Goal: Information Seeking & Learning: Learn about a topic

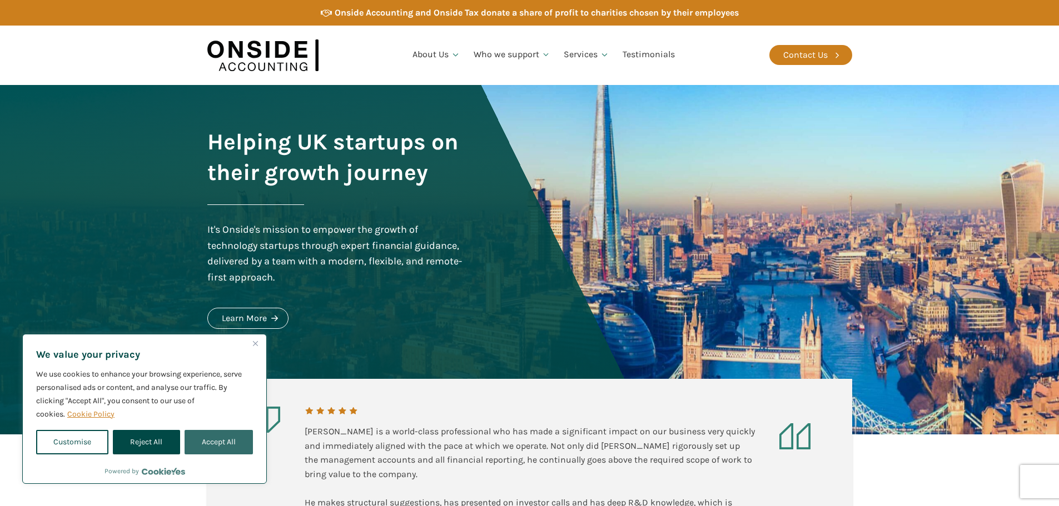
click at [232, 438] on button "Accept All" at bounding box center [219, 442] width 68 height 24
checkbox input "true"
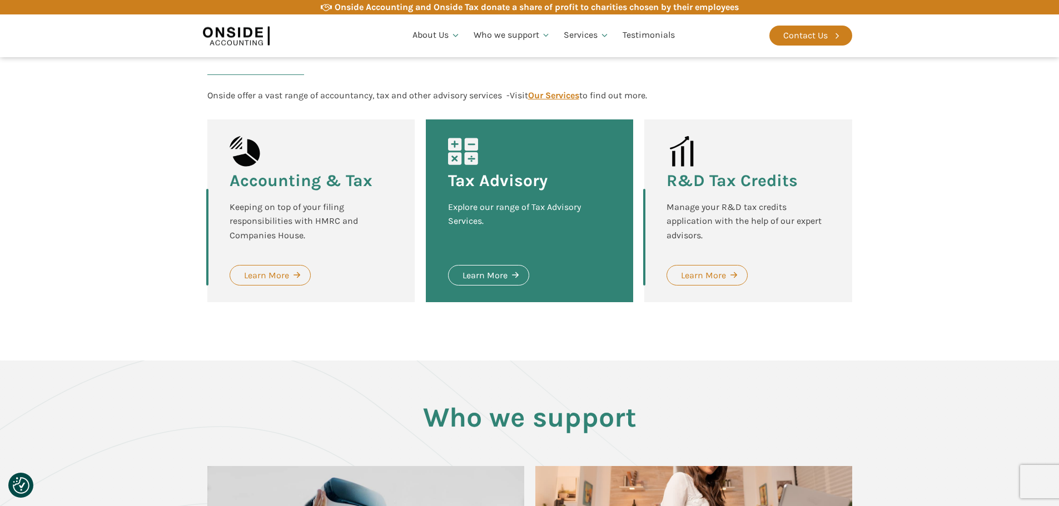
scroll to position [1167, 0]
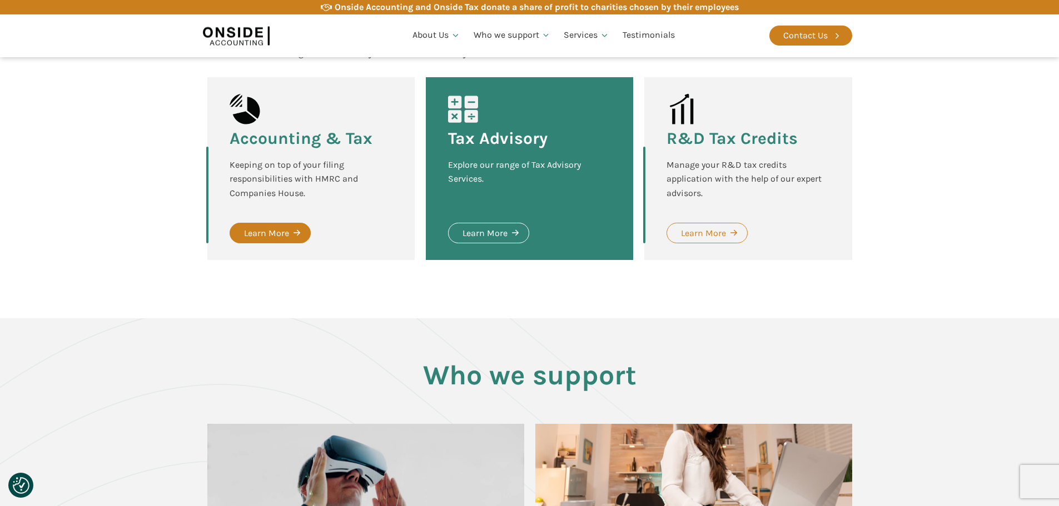
click at [270, 229] on div "Learn More" at bounding box center [266, 233] width 45 height 14
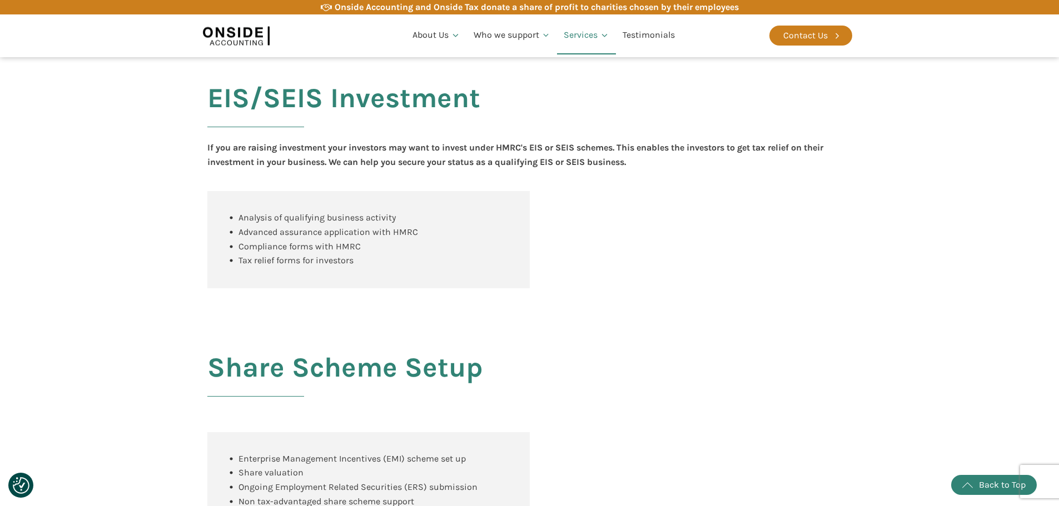
scroll to position [1046, 0]
